Goal: Browse casually: Explore the website without a specific task or goal

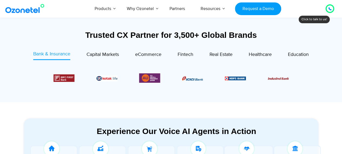
scroll to position [205, 0]
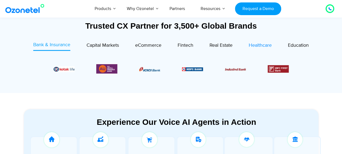
click at [260, 46] on span "Healthcare" at bounding box center [259, 45] width 23 height 6
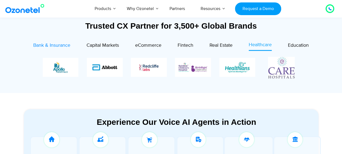
click at [55, 45] on span "Bank & Insurance" at bounding box center [51, 45] width 37 height 6
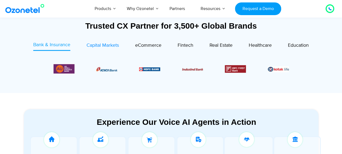
click at [110, 45] on span "Capital Markets" at bounding box center [102, 45] width 32 height 6
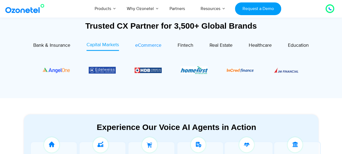
click at [149, 44] on span "eCommerce" at bounding box center [148, 45] width 26 height 6
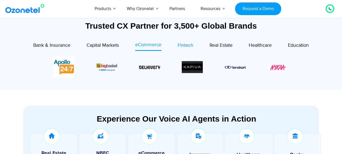
click at [188, 47] on span "Fintech" at bounding box center [185, 45] width 16 height 6
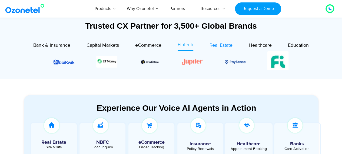
click at [226, 45] on span "Real Estate" at bounding box center [220, 45] width 23 height 6
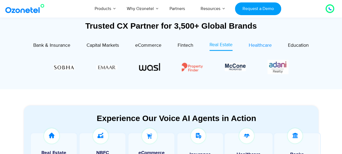
click at [265, 42] on div "Healthcare" at bounding box center [259, 45] width 23 height 7
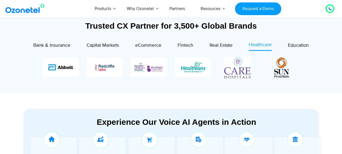
click at [201, 100] on section "Experience Our Voice AI Agents in Action Real Estate Site Visits NBFC Loan Inqu…" at bounding box center [171, 155] width 342 height 124
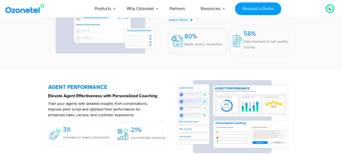
scroll to position [972, 0]
